Goal: Task Accomplishment & Management: Manage account settings

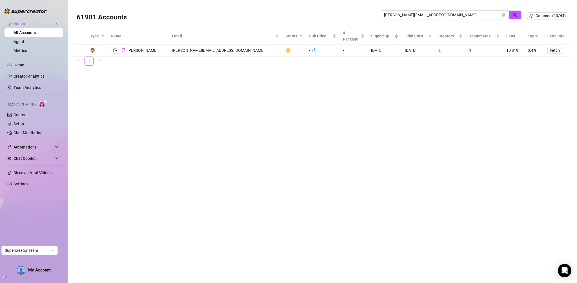
click at [403, 15] on input "[PERSON_NAME][EMAIL_ADDRESS][DOMAIN_NAME]" at bounding box center [442, 15] width 117 height 6
click at [404, 15] on input "[PERSON_NAME][EMAIL_ADDRESS][DOMAIN_NAME]" at bounding box center [442, 15] width 117 height 6
click at [404, 15] on input "heather@fightthebeast.org" at bounding box center [442, 15] width 117 height 6
type input "Kel"
click at [504, 15] on icon "close-circle" at bounding box center [503, 14] width 3 height 3
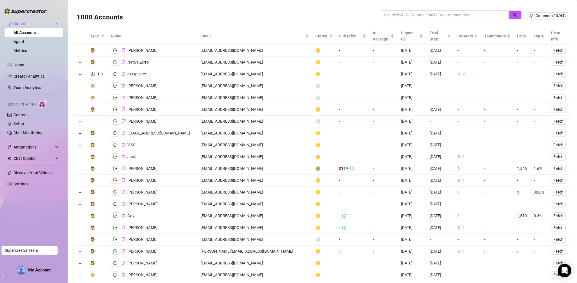
click at [277, 13] on div "1000 Accounts" at bounding box center [229, 15] width 304 height 19
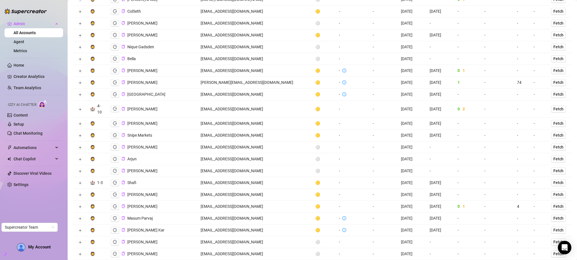
scroll to position [356, 0]
click at [236, 103] on td "contact@staudtheagency.com" at bounding box center [254, 109] width 115 height 17
copy td "contact@staudtheagency.com"
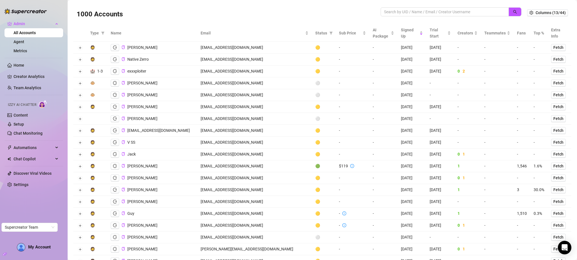
scroll to position [0, 0]
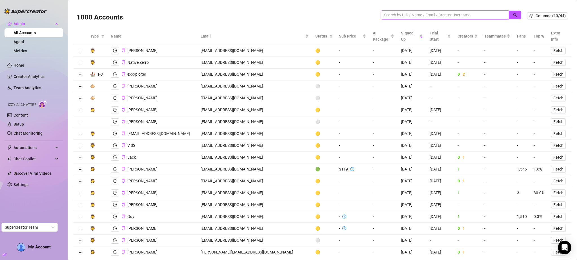
click at [398, 13] on input "search" at bounding box center [442, 15] width 117 height 6
paste input "askribaibu@gmail.com"
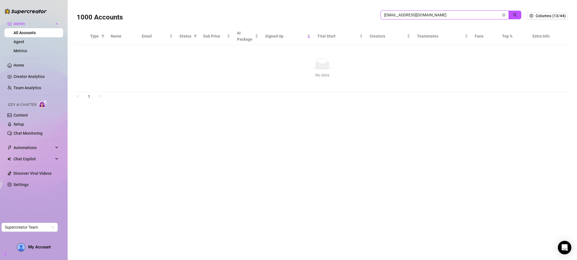
drag, startPoint x: 433, startPoint y: 17, endPoint x: 346, endPoint y: 20, distance: 87.4
click at [346, 20] on div "1000 Accounts askribaibu@gmail.com" at bounding box center [302, 15] width 451 height 19
drag, startPoint x: 391, startPoint y: 15, endPoint x: 382, endPoint y: 15, distance: 9.3
click at [382, 15] on span "askribaibu@gmail.com" at bounding box center [445, 14] width 128 height 9
click at [401, 15] on input "ribaibu" at bounding box center [442, 15] width 117 height 6
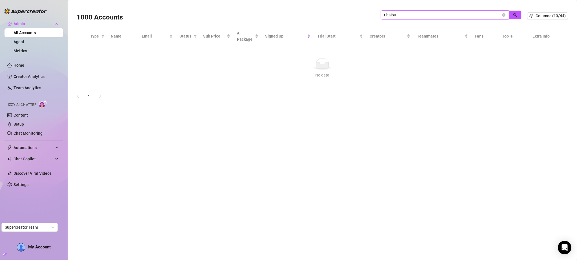
click at [401, 15] on input "ribaibu" at bounding box center [442, 15] width 117 height 6
paste input "askribaibu@gmail.com"
type input "askribaibu@gmail.com"
click at [504, 15] on icon "close-circle" at bounding box center [503, 14] width 3 height 3
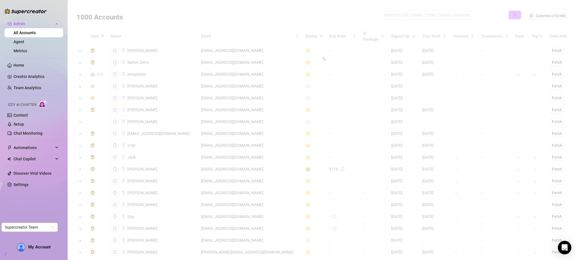
click at [396, 16] on div at bounding box center [322, 60] width 498 height 113
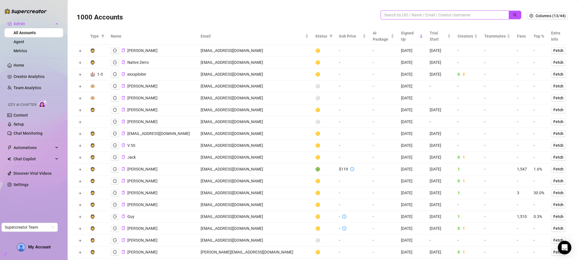
click at [395, 14] on input "search" at bounding box center [442, 15] width 117 height 6
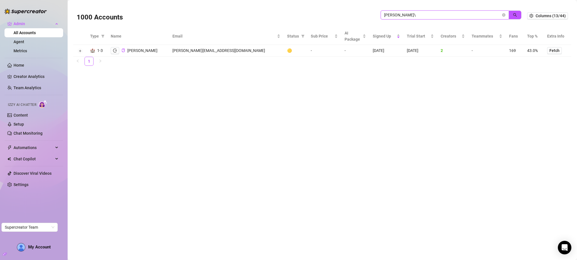
click at [409, 17] on input "jackson\" at bounding box center [442, 15] width 117 height 6
type input "jackson"
click at [511, 14] on button "button" at bounding box center [515, 14] width 13 height 9
click at [504, 15] on icon "close-circle" at bounding box center [503, 14] width 3 height 3
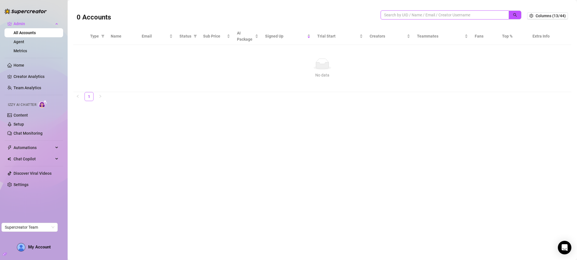
click at [446, 16] on input "search" at bounding box center [442, 15] width 117 height 6
paste input "askribaibu@gmail.com"
click at [514, 12] on button "button" at bounding box center [515, 14] width 13 height 9
click at [513, 6] on div "0 Accounts askribaibu@gmail.com" at bounding box center [302, 15] width 451 height 19
click at [513, 13] on icon "search" at bounding box center [515, 15] width 4 height 4
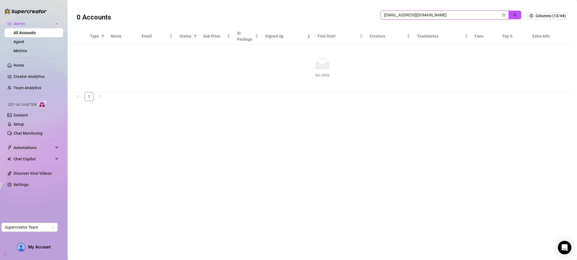
type input "askribaibu@gmail.com"
click at [518, 15] on button "button" at bounding box center [515, 14] width 13 height 9
click at [505, 14] on icon "close-circle" at bounding box center [503, 14] width 3 height 3
click at [421, 14] on input "search" at bounding box center [442, 15] width 117 height 6
type input "agec"
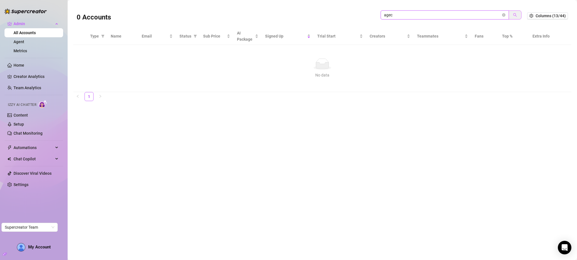
click at [514, 14] on icon "search" at bounding box center [515, 15] width 4 height 4
click at [505, 15] on icon "close-circle" at bounding box center [503, 14] width 3 height 3
